Goal: Navigation & Orientation: Find specific page/section

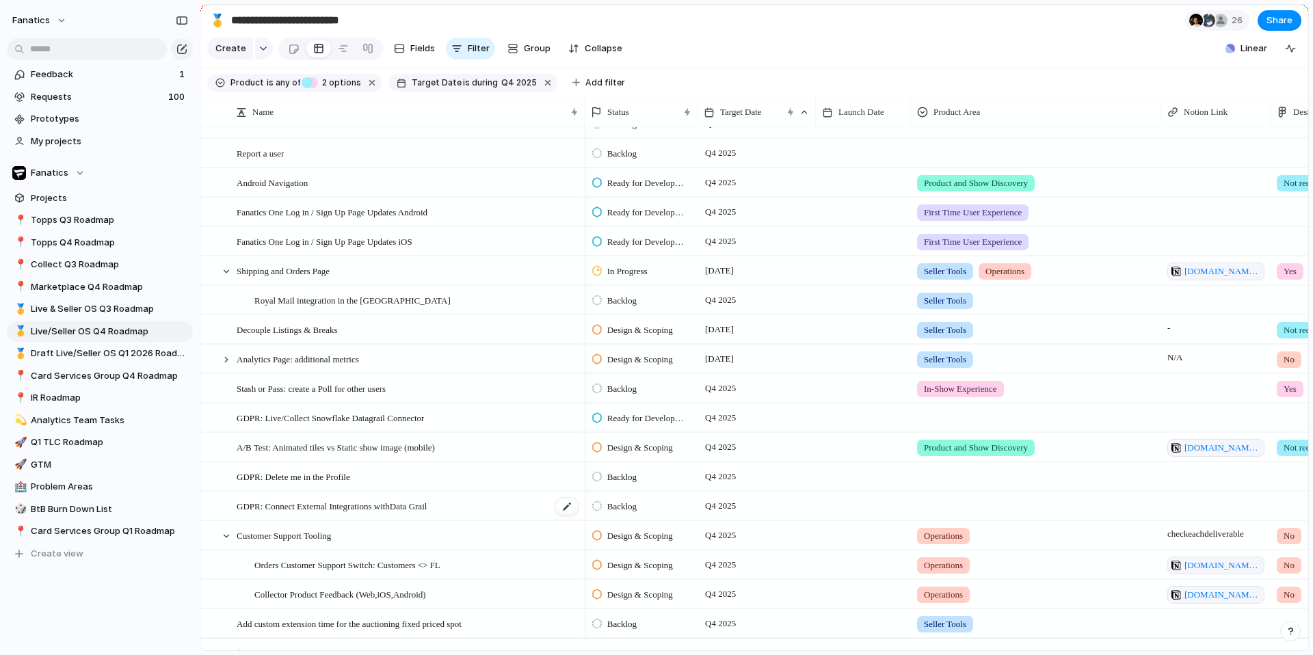
scroll to position [977, 0]
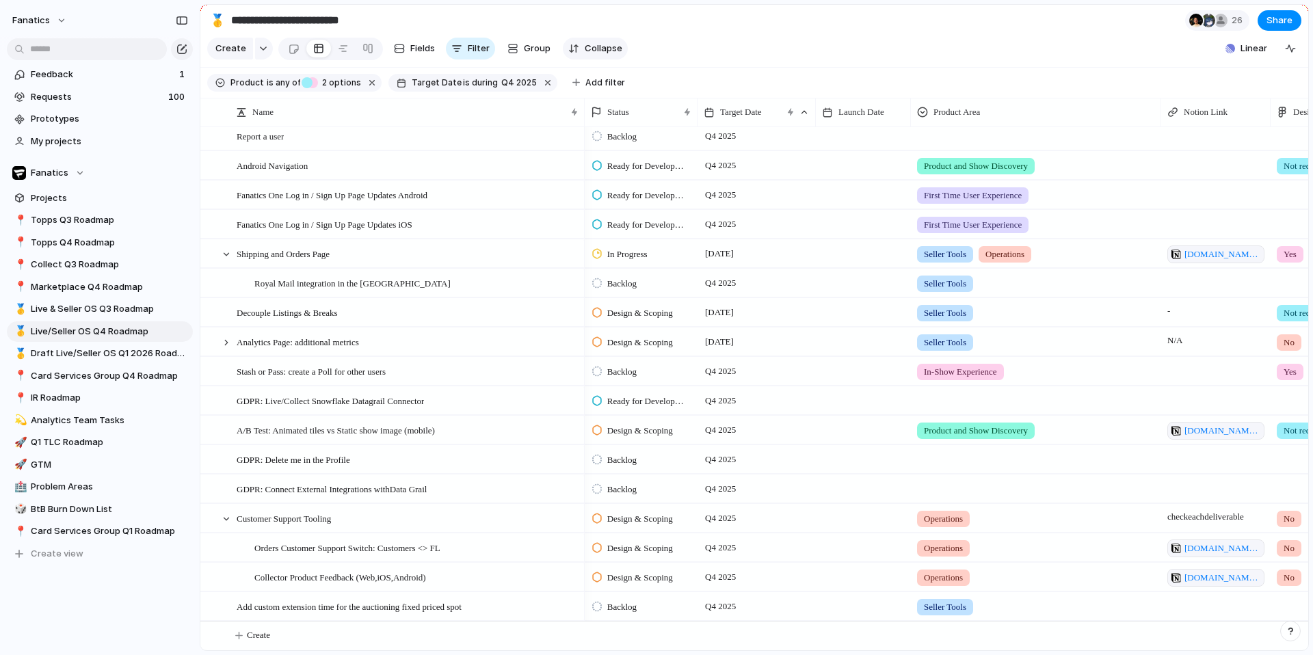
click at [581, 44] on button "Collapse" at bounding box center [595, 49] width 65 height 22
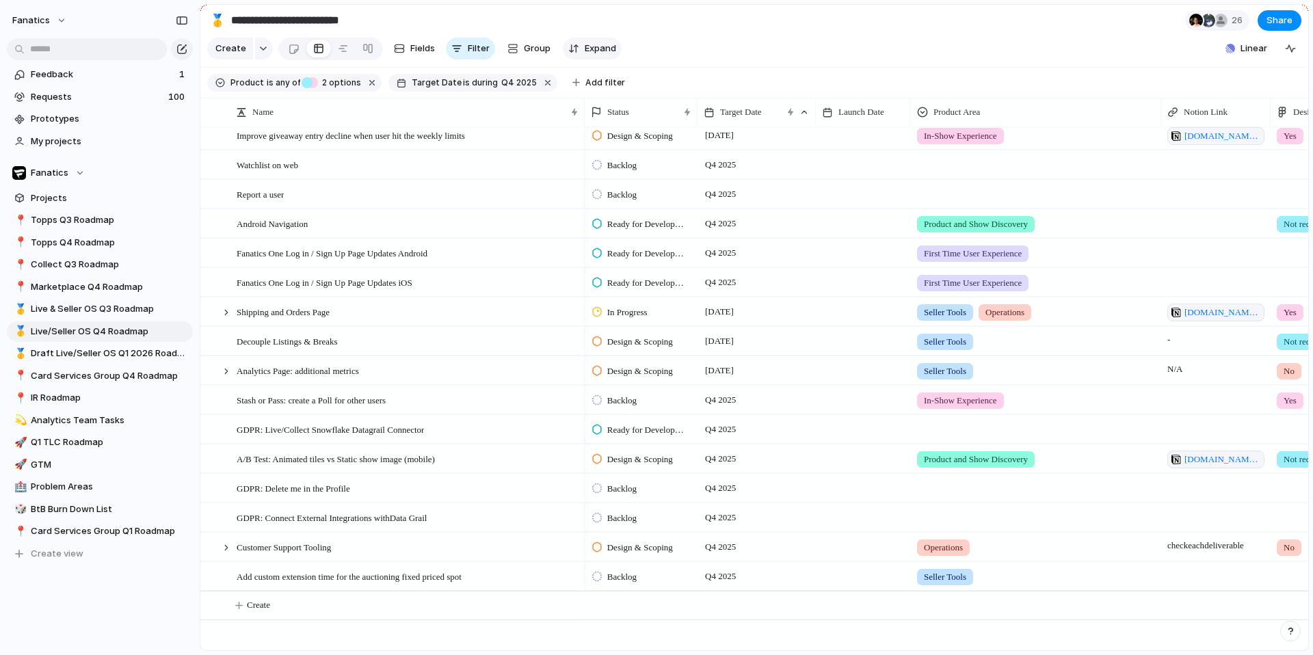
scroll to position [888, 0]
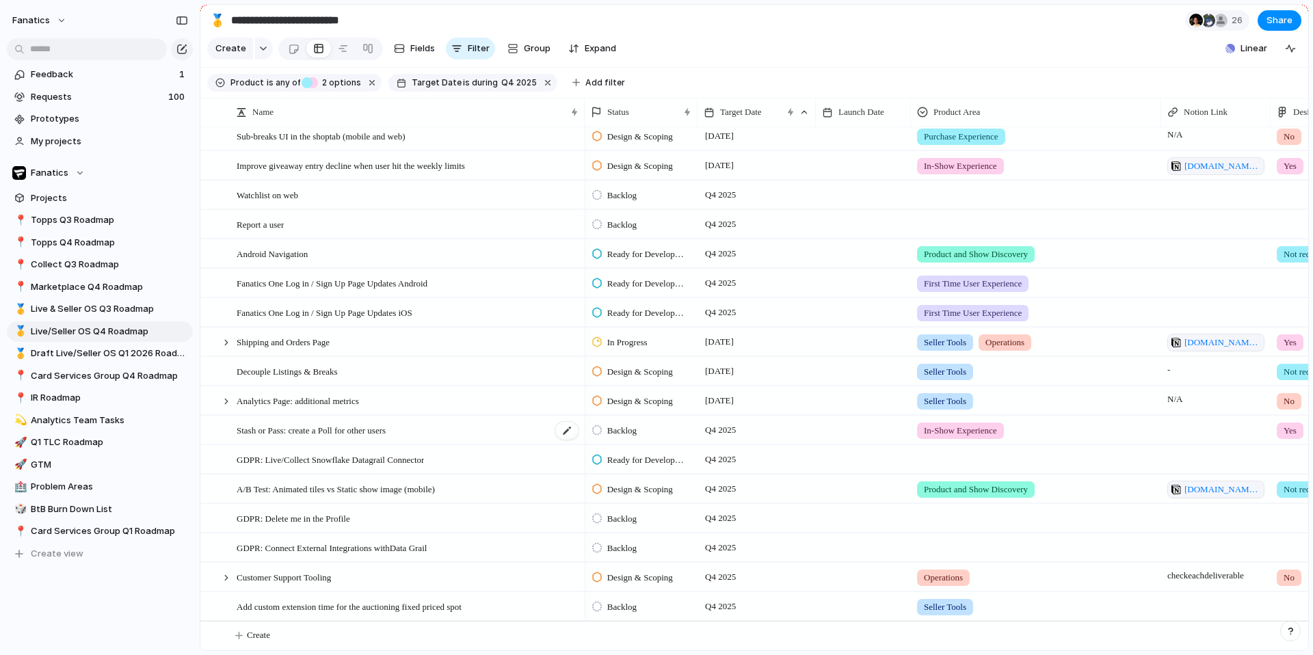
click at [351, 434] on span "Stash or Pass: create a Poll for other users" at bounding box center [311, 430] width 149 height 16
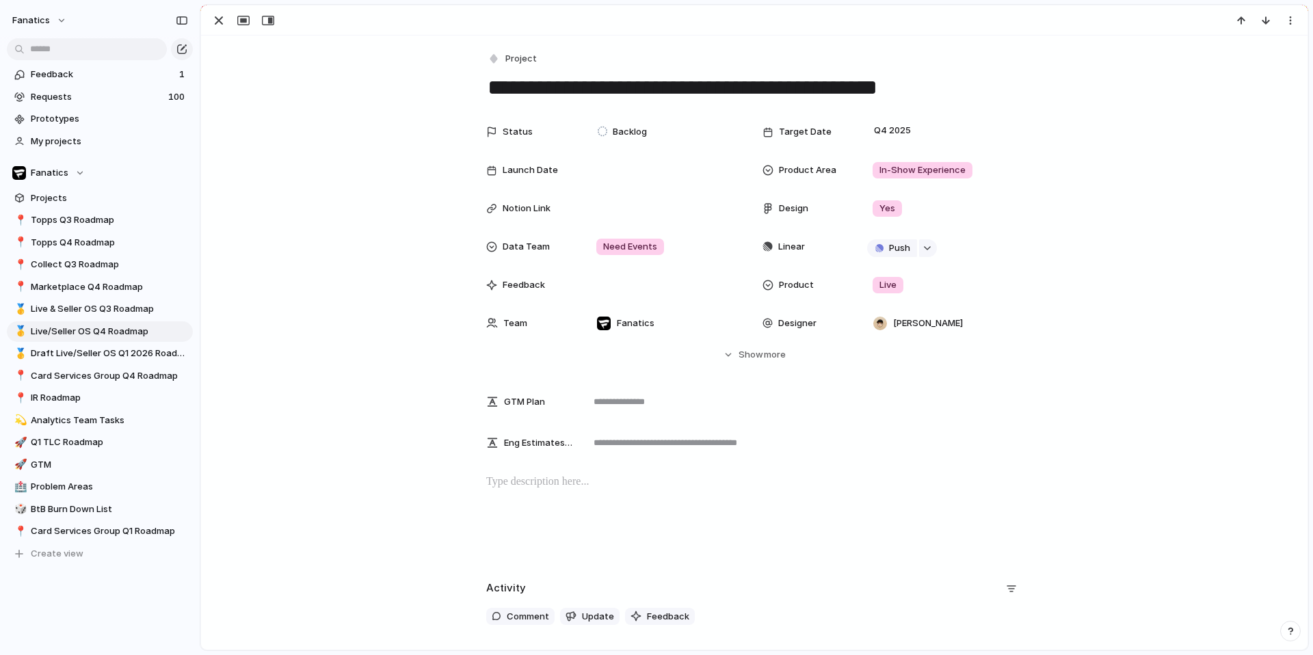
click at [527, 490] on div at bounding box center [754, 518] width 1074 height 88
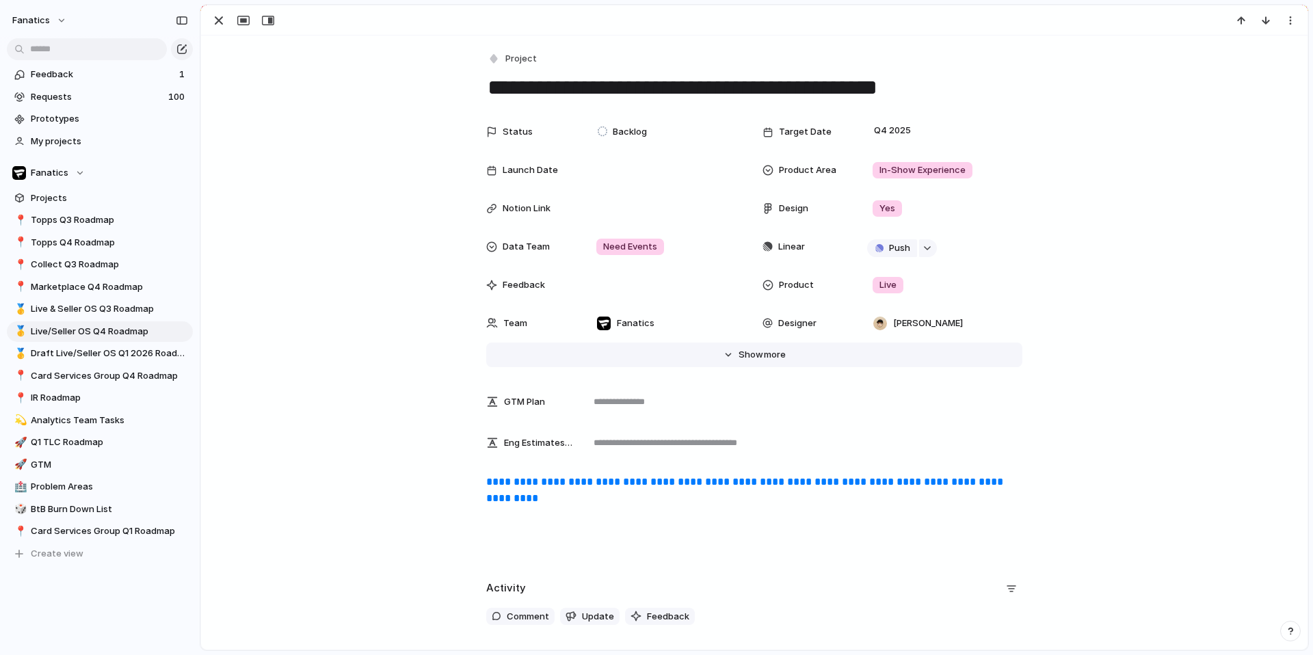
click at [741, 348] on span "Show" at bounding box center [751, 355] width 25 height 14
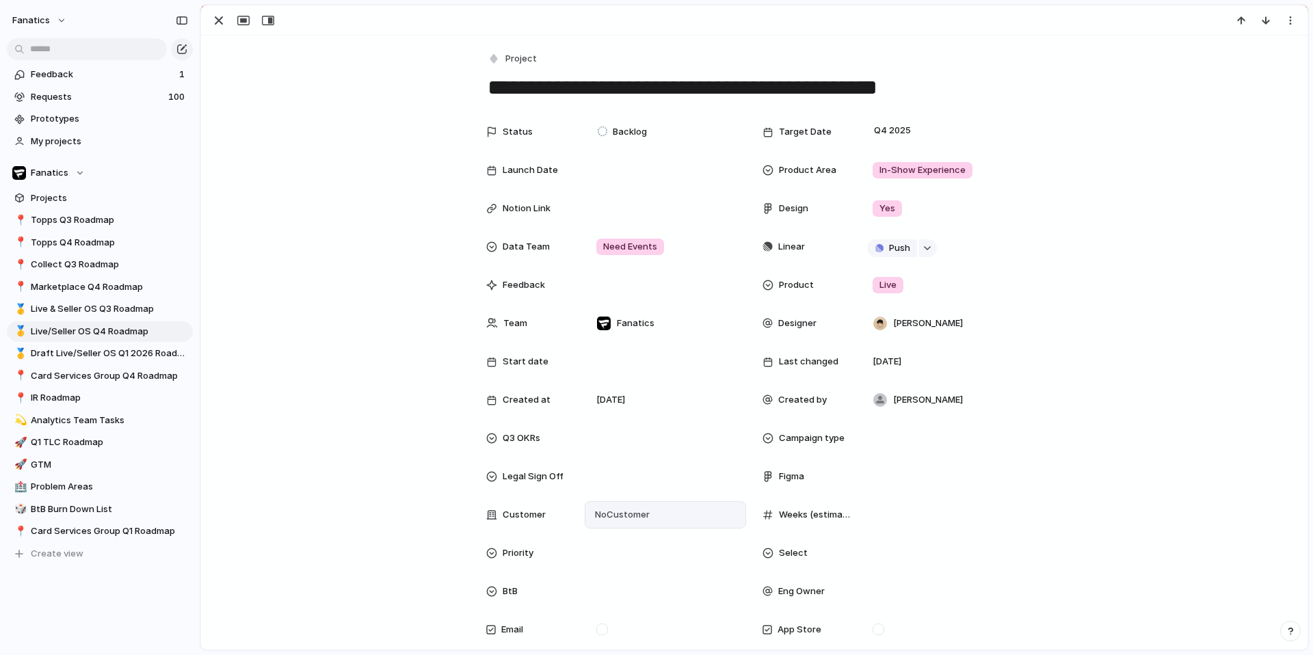
scroll to position [16, 0]
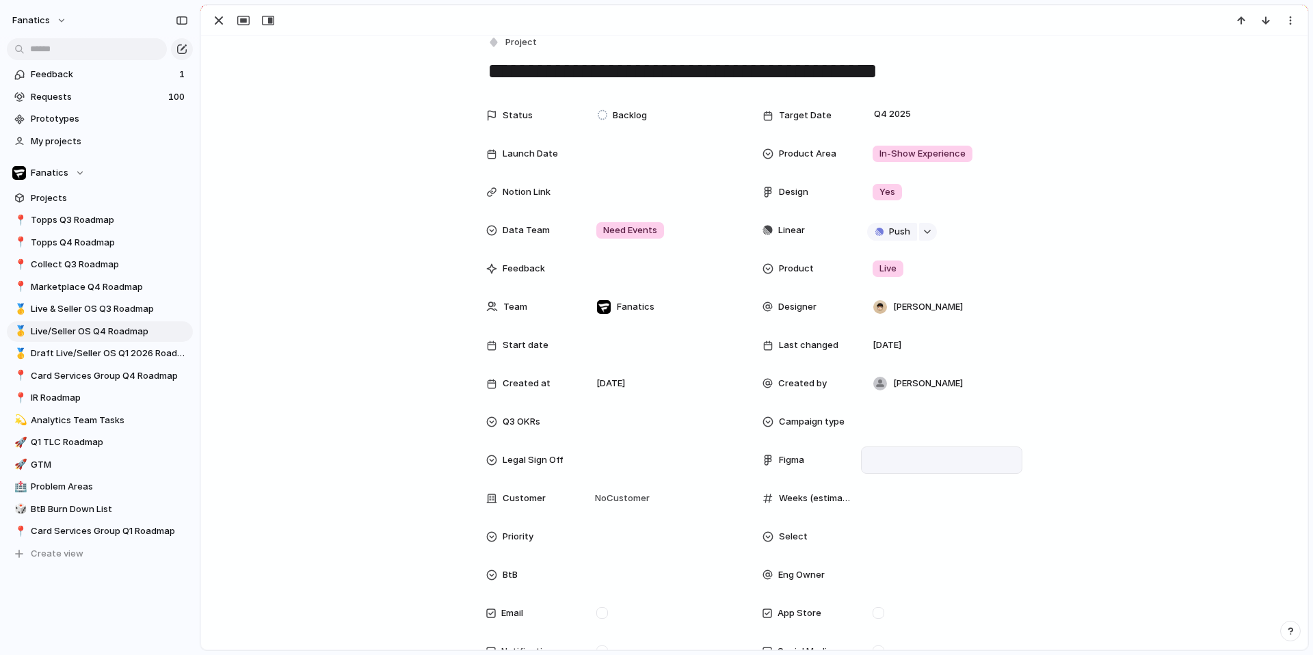
click at [884, 464] on div at bounding box center [941, 460] width 149 height 15
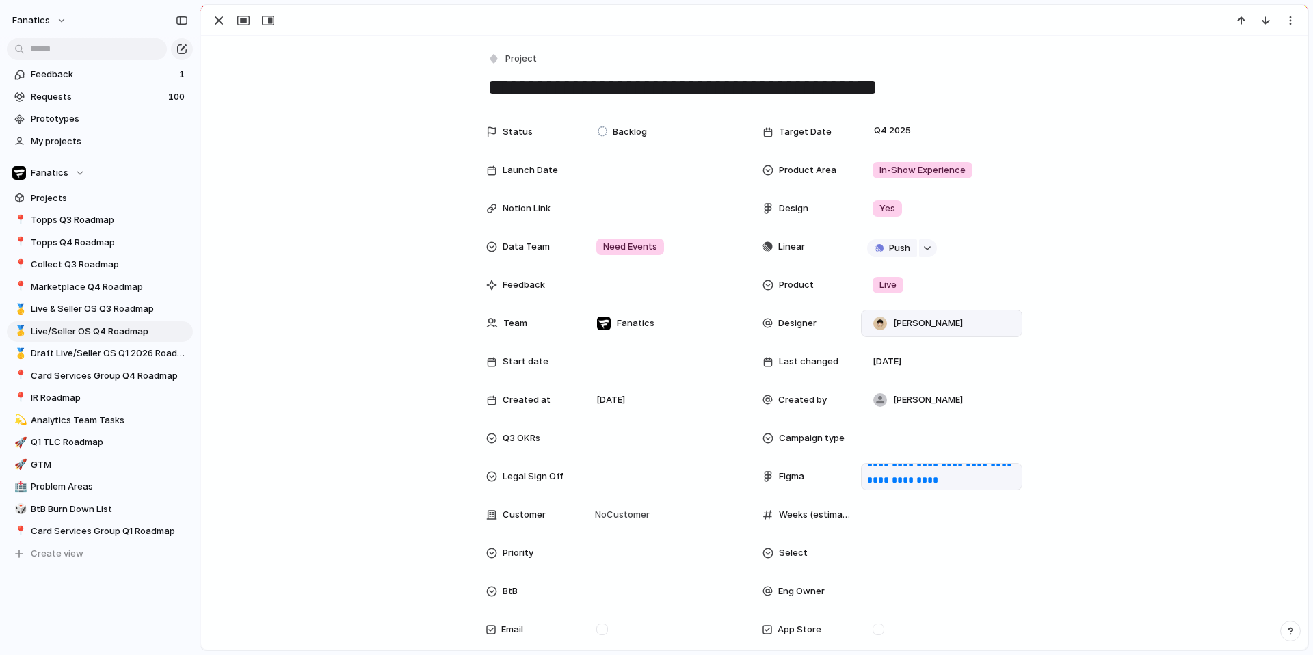
click at [884, 523] on div "**********" at bounding box center [754, 438] width 536 height 640
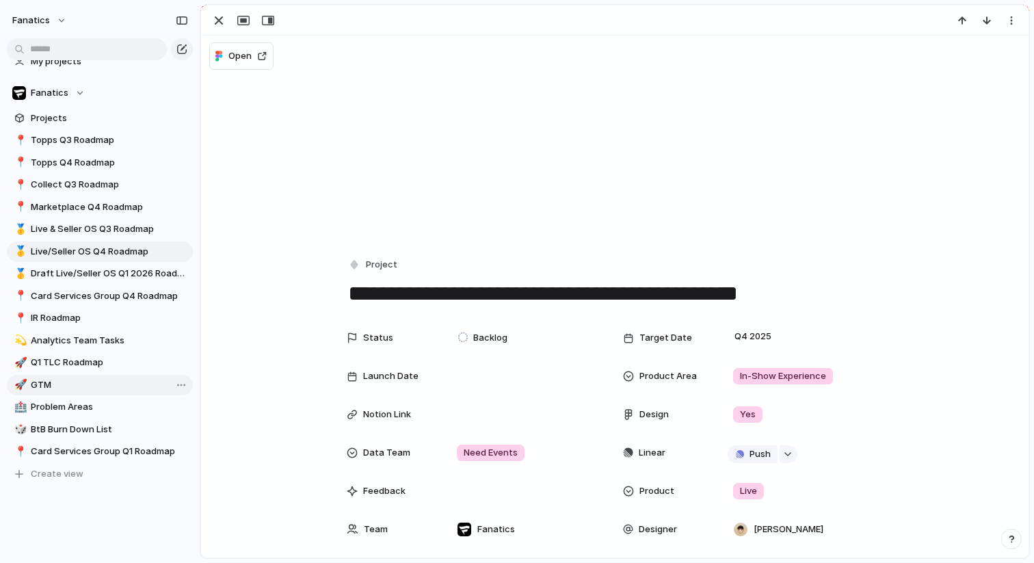
scroll to position [81, 0]
click at [47, 374] on link "🚀 GTM" at bounding box center [100, 383] width 186 height 21
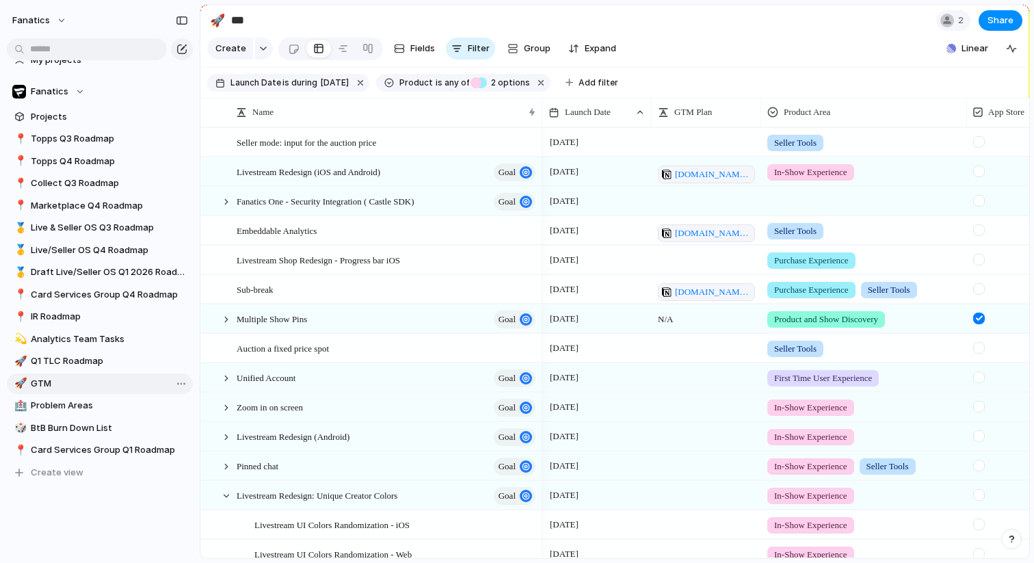
type input "***"
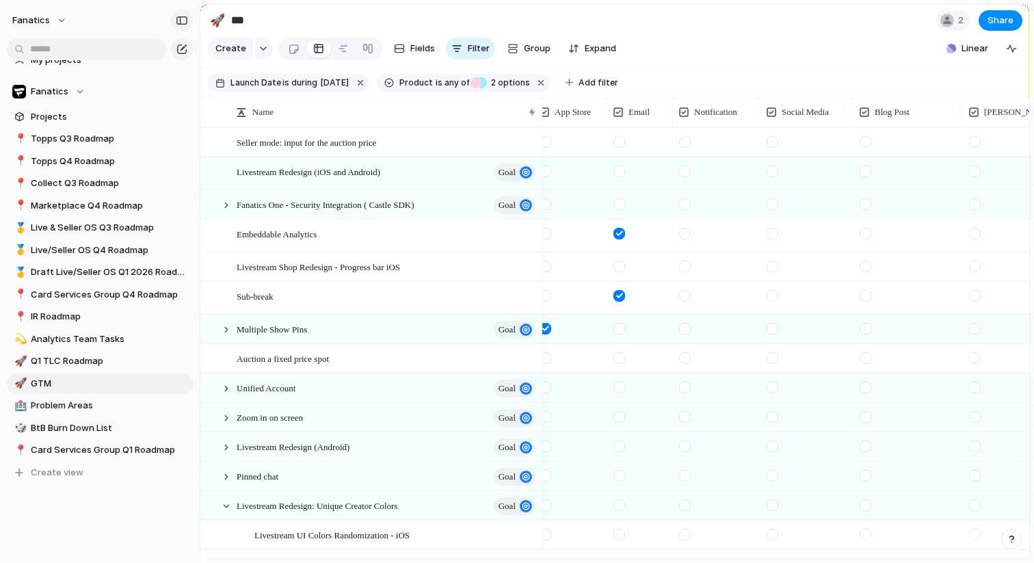
click at [176, 16] on div "button" at bounding box center [182, 21] width 12 height 10
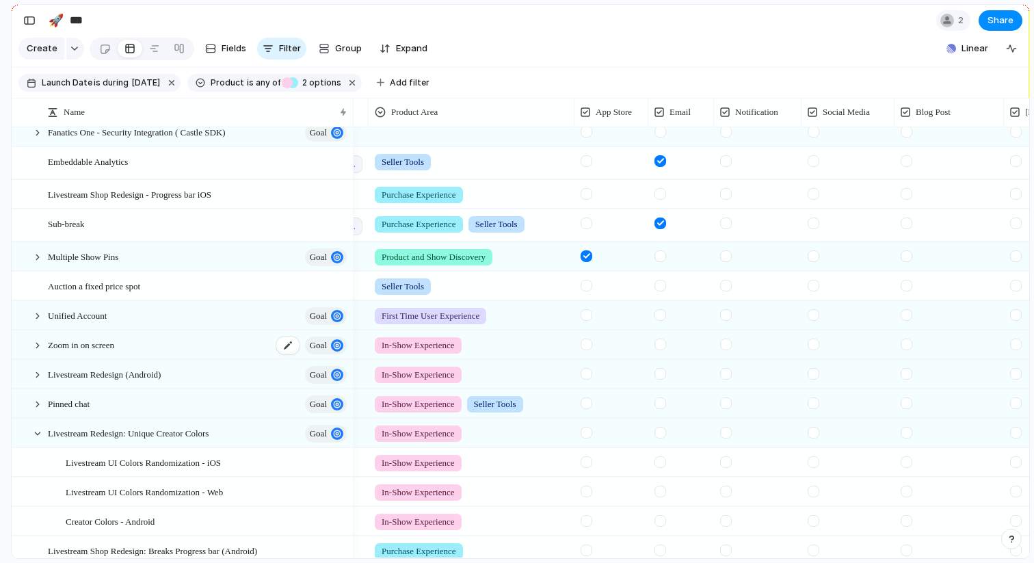
click at [99, 345] on span "Zoom in on screen" at bounding box center [81, 344] width 66 height 16
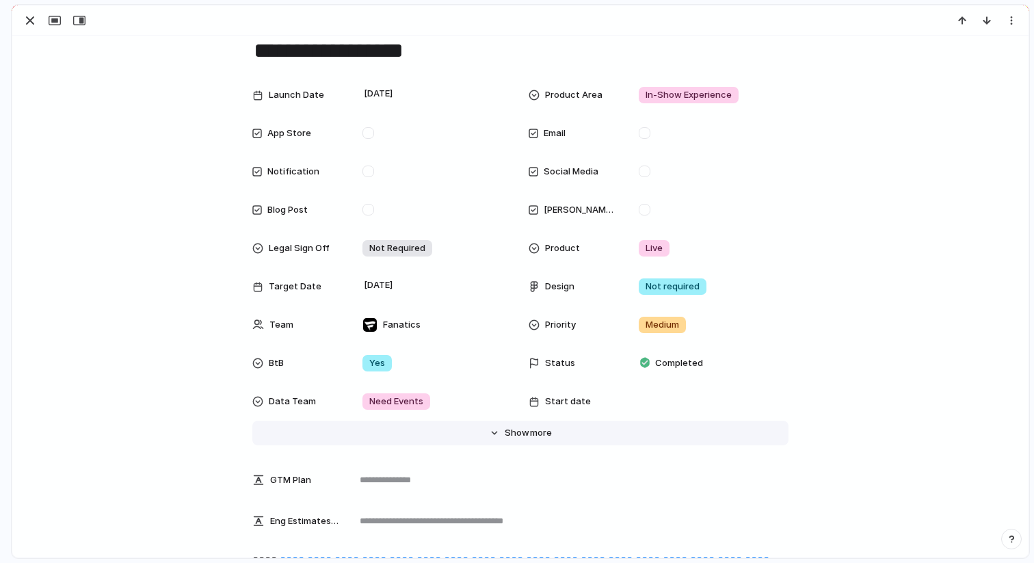
click at [512, 436] on span "Show" at bounding box center [517, 433] width 25 height 14
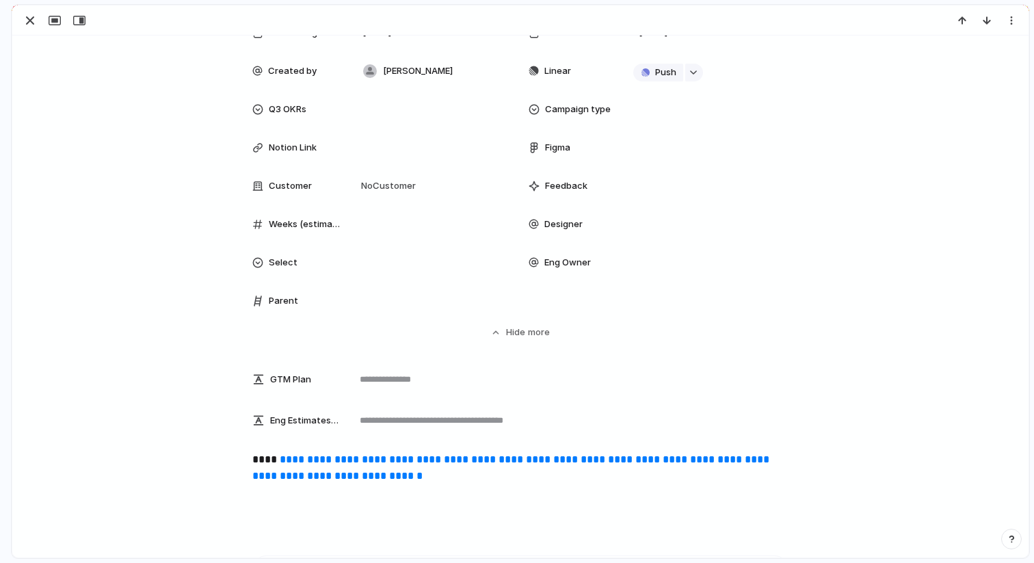
click at [34, 32] on div at bounding box center [520, 20] width 1016 height 30
click at [23, 25] on div "button" at bounding box center [30, 20] width 16 height 16
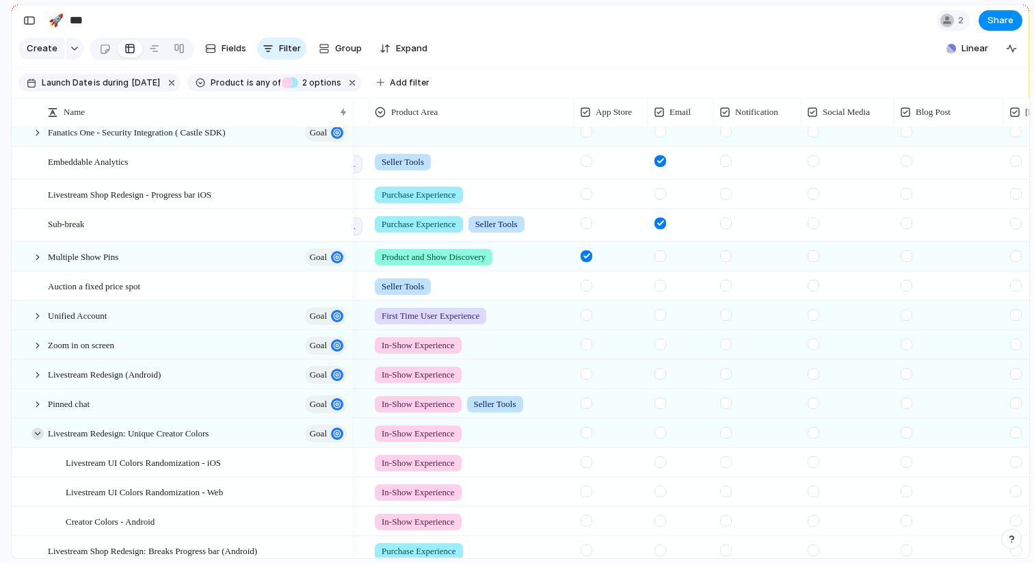
click at [40, 436] on div at bounding box center [37, 433] width 12 height 12
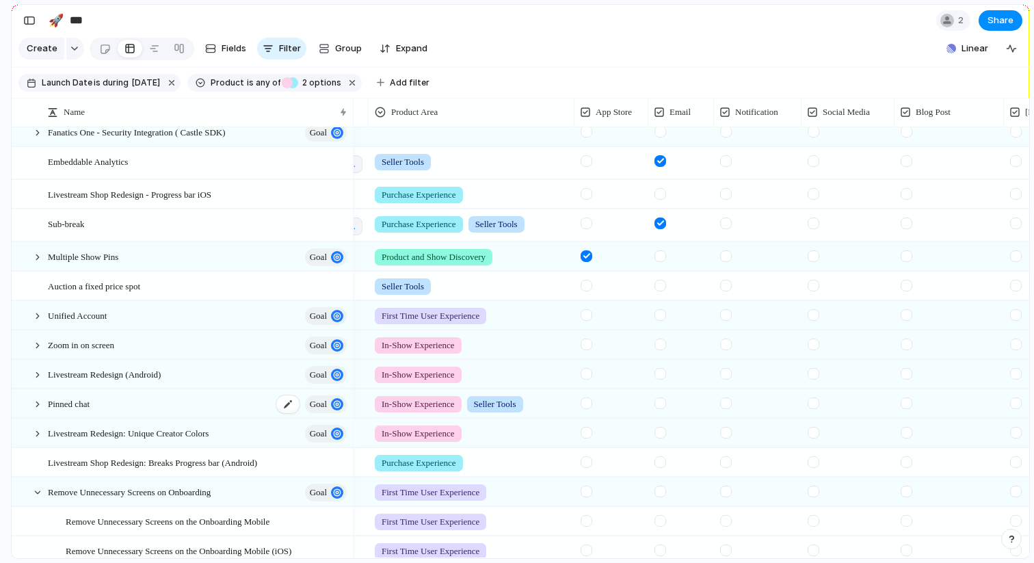
click at [98, 401] on div "Pinned chat goal" at bounding box center [198, 404] width 301 height 28
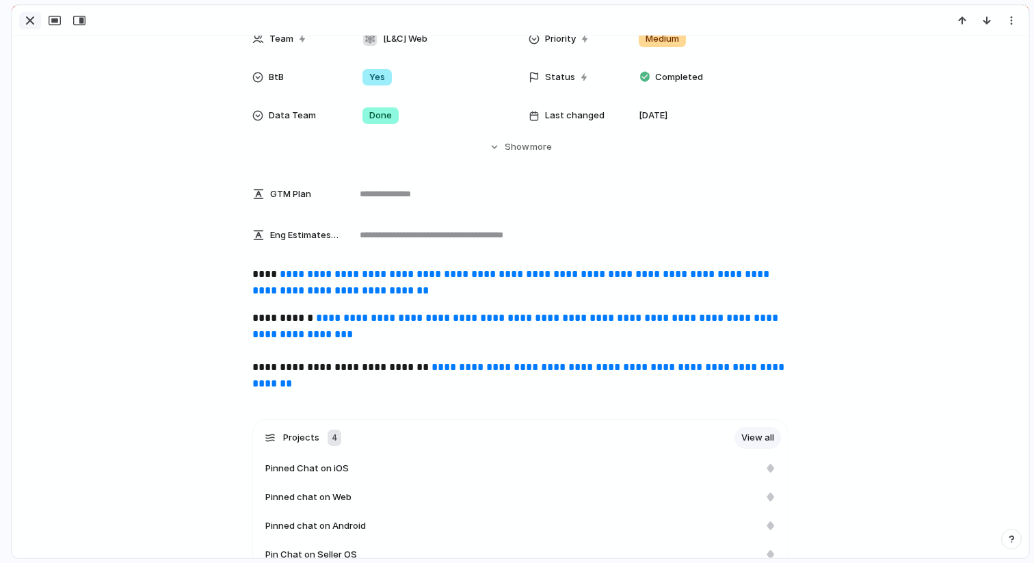
click at [32, 29] on button "button" at bounding box center [30, 21] width 22 height 18
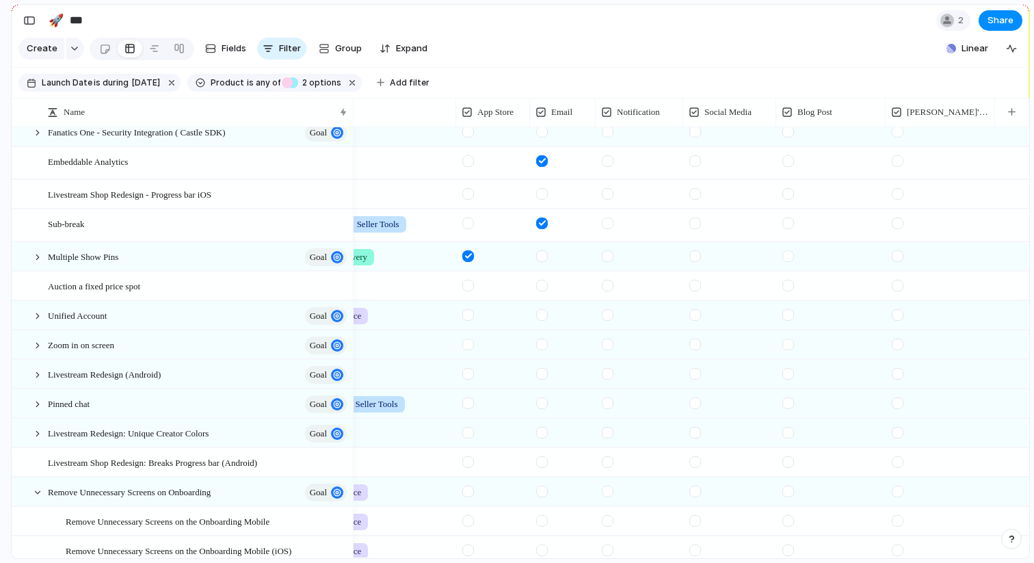
scroll to position [0, 148]
